Goal: Information Seeking & Learning: Learn about a topic

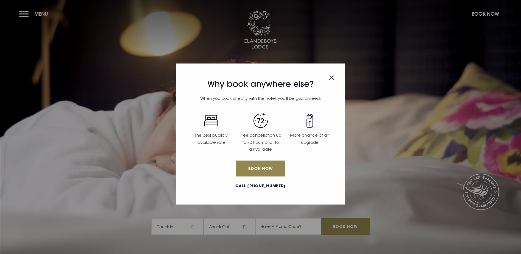
click at [332, 76] on img "Close modal" at bounding box center [331, 77] width 5 height 5
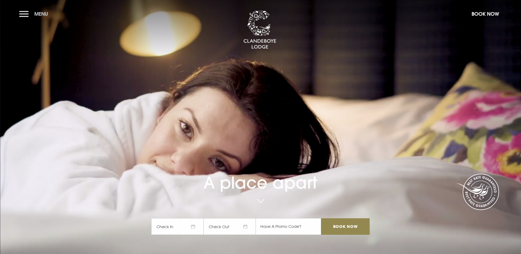
click at [28, 12] on button "Menu" at bounding box center [35, 14] width 32 height 12
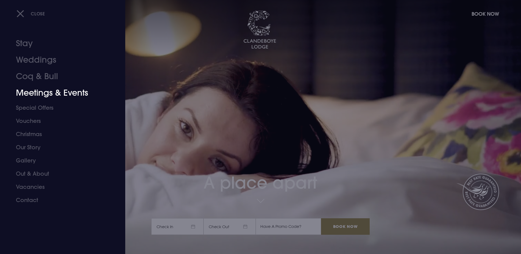
click at [36, 86] on link "Meetings & Events" at bounding box center [59, 93] width 87 height 16
click at [36, 80] on link "Coq & Bull" at bounding box center [59, 76] width 87 height 16
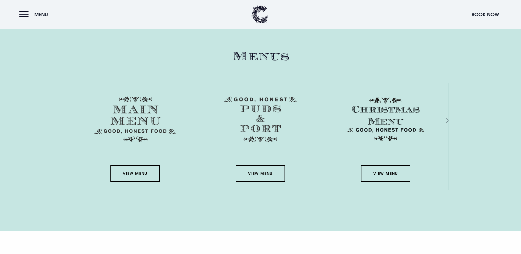
scroll to position [988, 0]
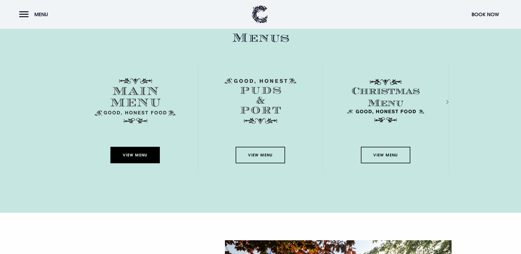
click at [144, 147] on link "View Menu" at bounding box center [134, 155] width 49 height 16
